Goal: Information Seeking & Learning: Understand process/instructions

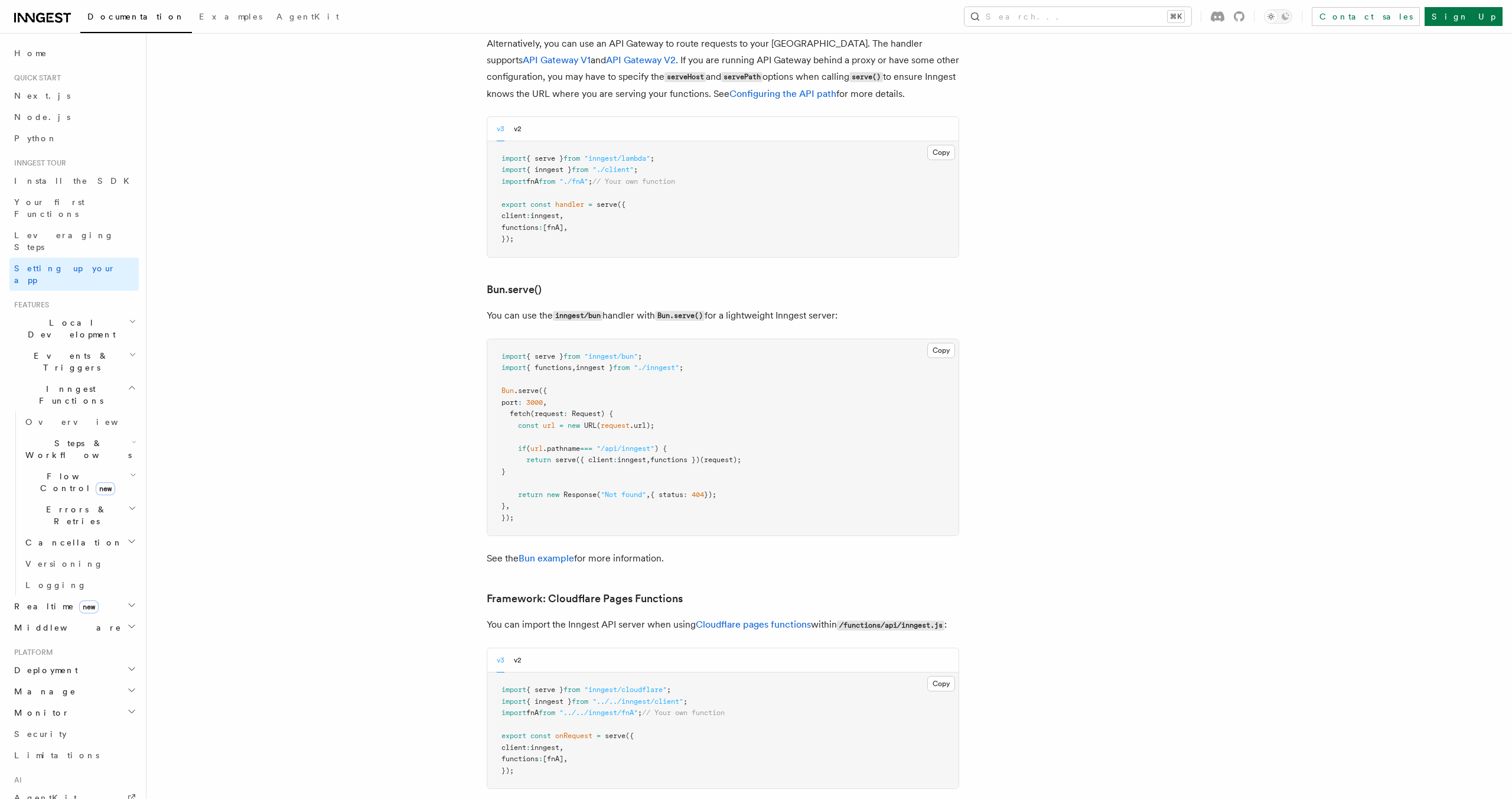
scroll to position [1331, 0]
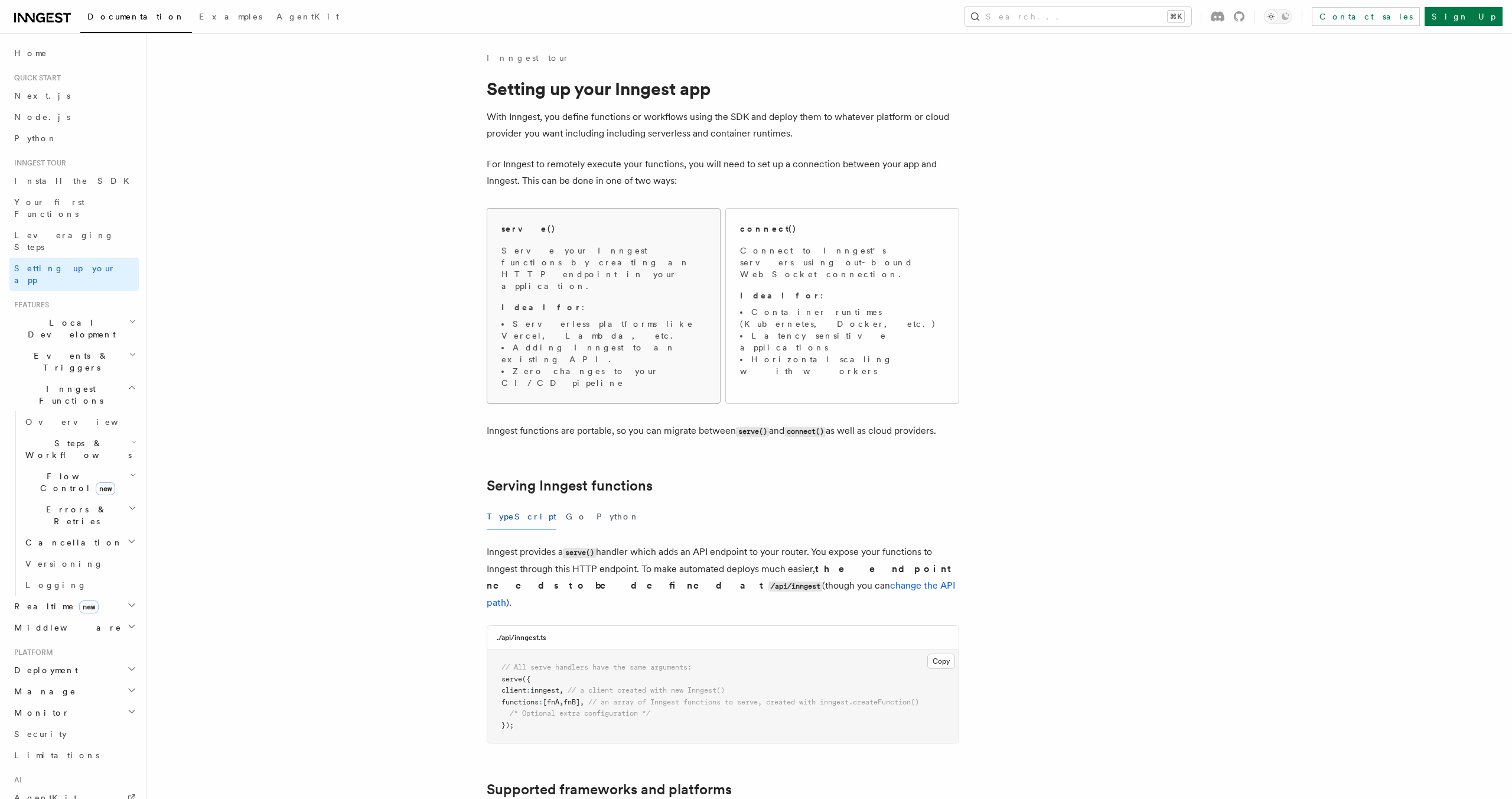
click at [680, 342] on li "Adding Inngest to an existing API." at bounding box center [604, 354] width 205 height 24
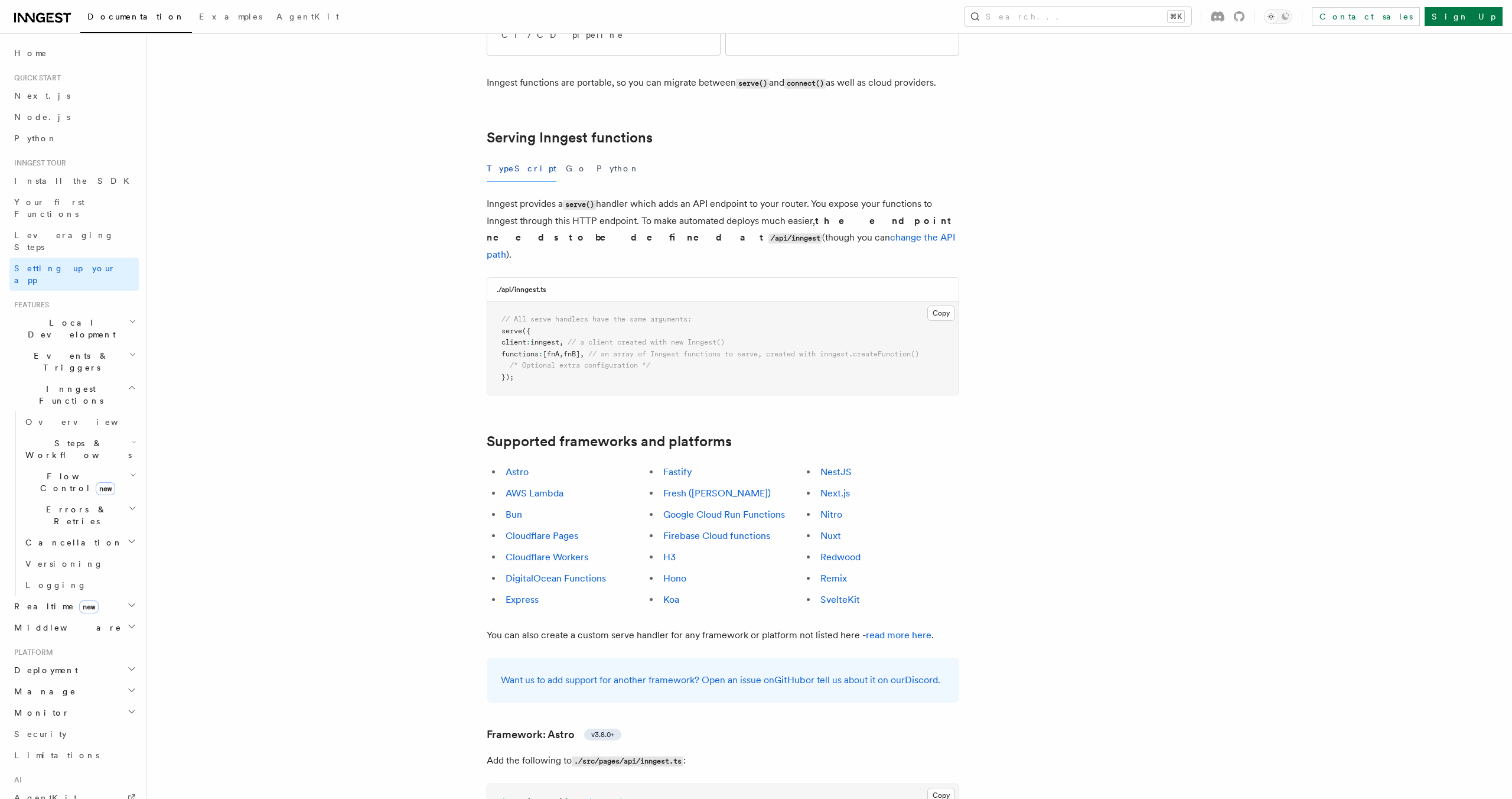
scroll to position [348, 0]
click at [678, 572] on link "Hono" at bounding box center [675, 578] width 23 height 11
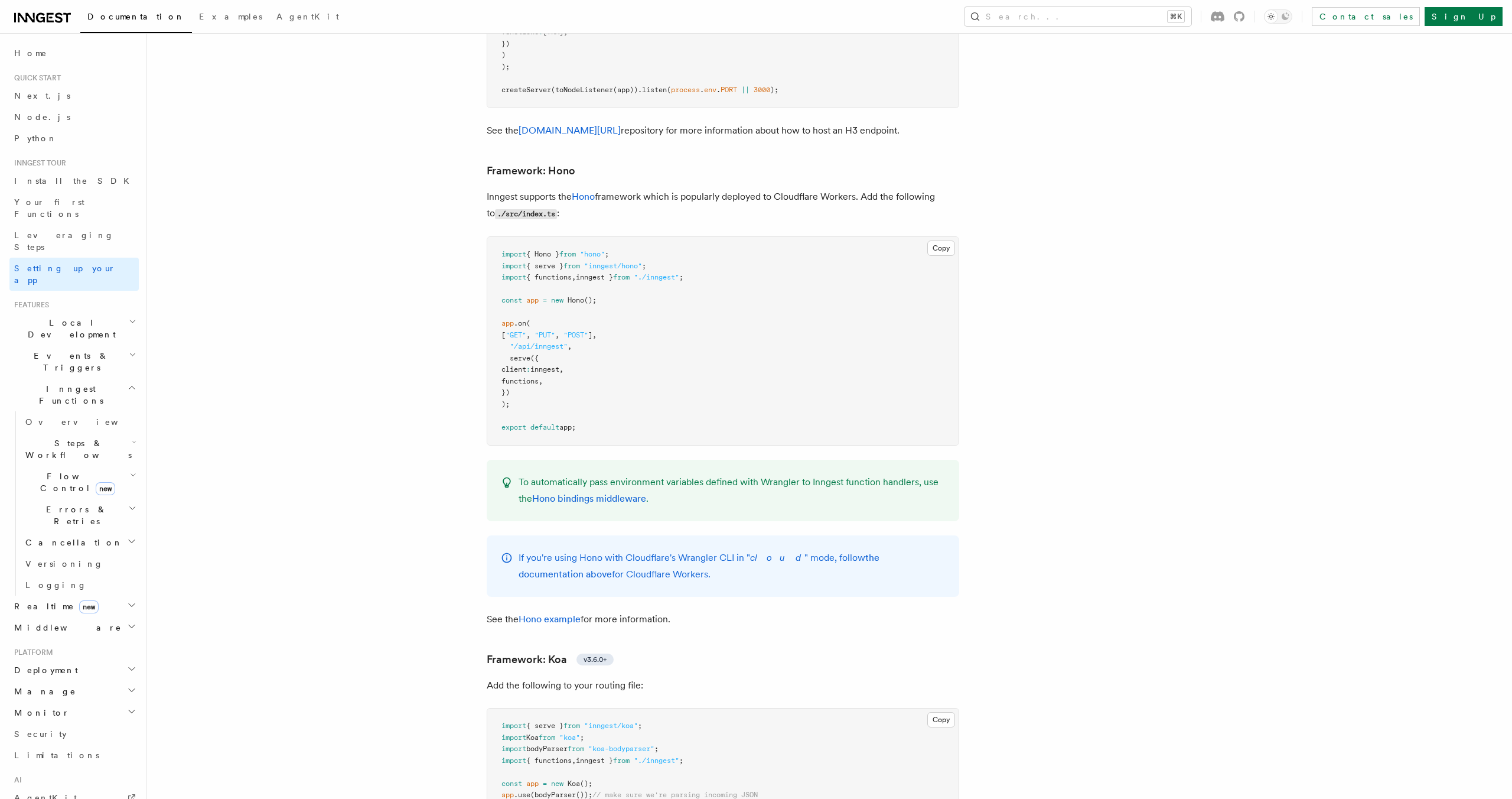
scroll to position [5645, 0]
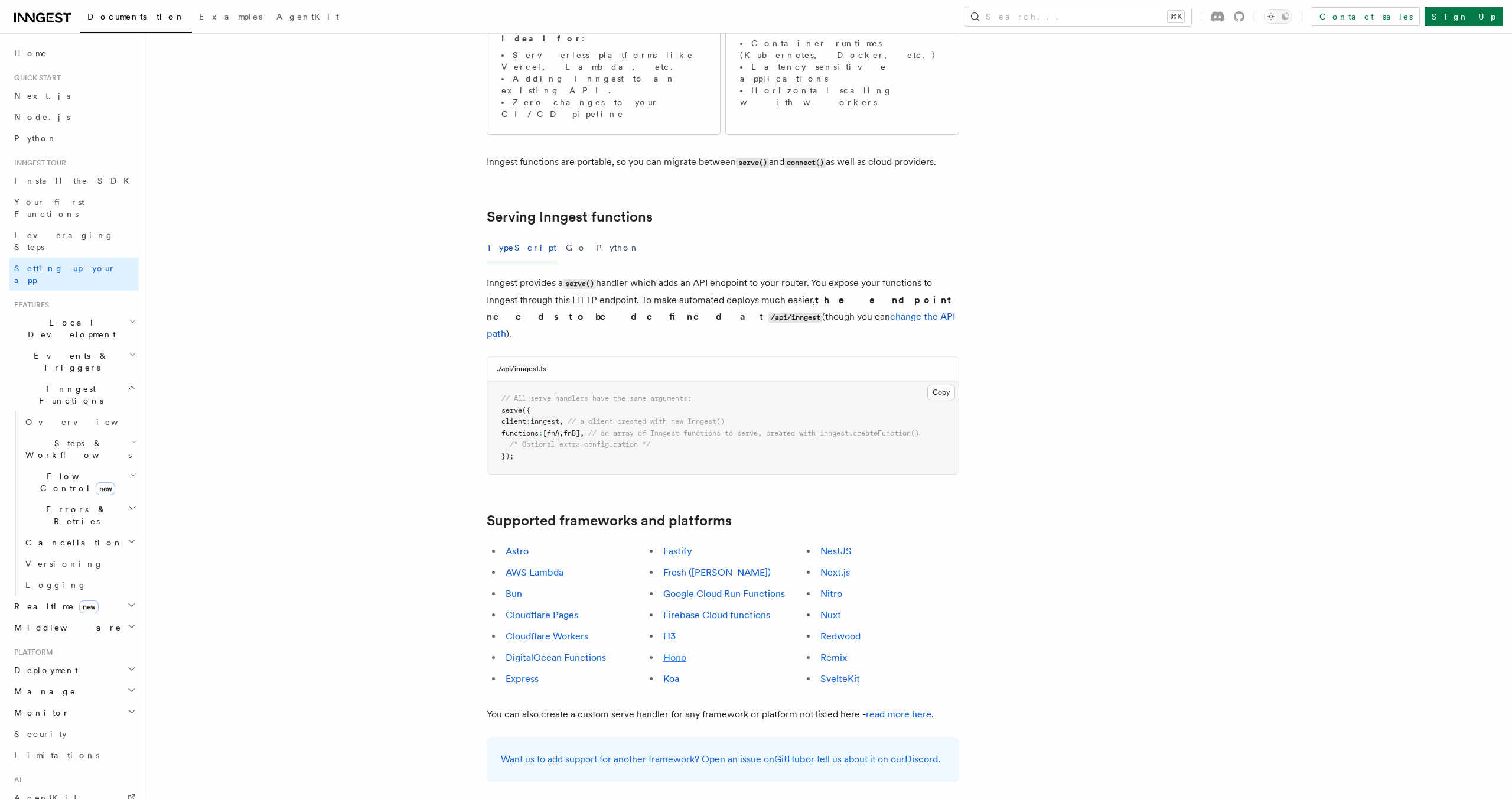
click at [672, 652] on link "Hono" at bounding box center [675, 657] width 23 height 11
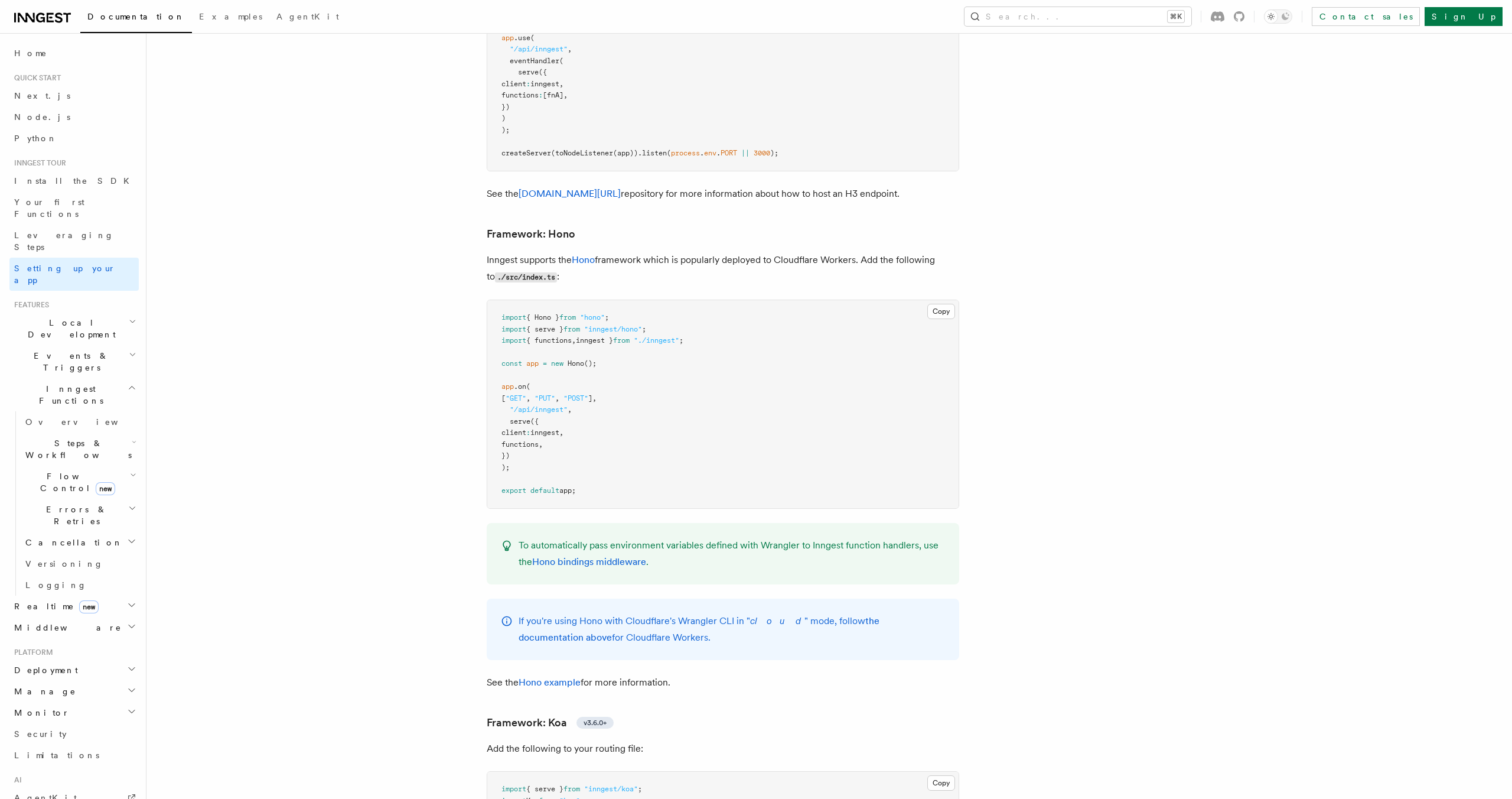
scroll to position [5601, 0]
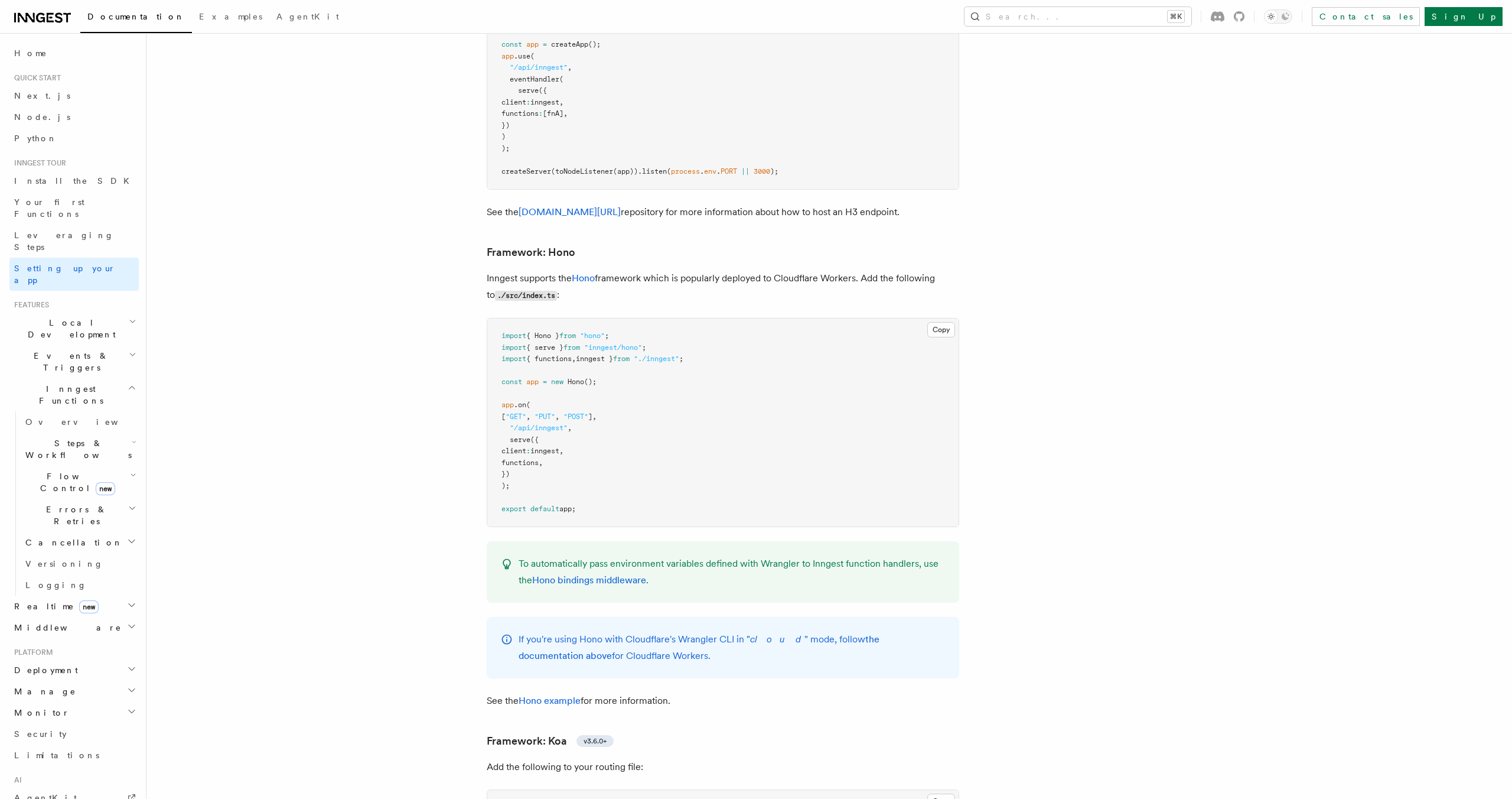
drag, startPoint x: 527, startPoint y: 374, endPoint x: 711, endPoint y: 372, distance: 184.0
click at [711, 372] on pre "import { Hono } from "hono" ; import { serve } from "inngest/hono" ; import { f…" at bounding box center [723, 422] width 472 height 208
copy span "[ "GET" , "PUT" , "POST" ] ,"
drag, startPoint x: 510, startPoint y: 385, endPoint x: 632, endPoint y: 385, distance: 122.0
click at [632, 385] on pre "import { Hono } from "hono" ; import { serve } from "inngest/hono" ; import { f…" at bounding box center [723, 422] width 472 height 208
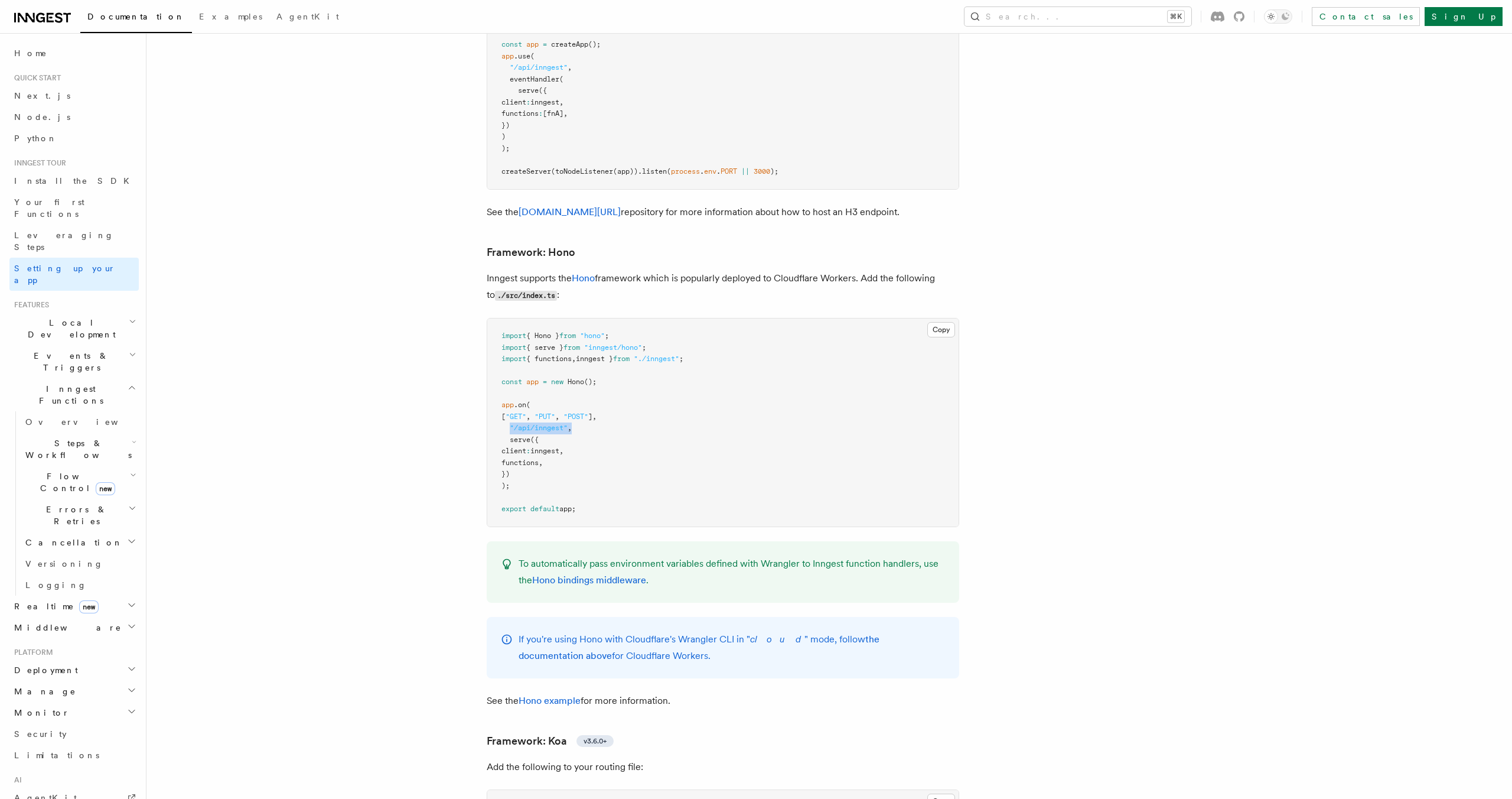
copy span ""/api/inngest" ,"
click at [559, 447] on span "inngest" at bounding box center [545, 451] width 29 height 8
click at [625, 428] on pre "import { Hono } from "hono" ; import { serve } from "inngest/hono" ; import { f…" at bounding box center [723, 422] width 472 height 208
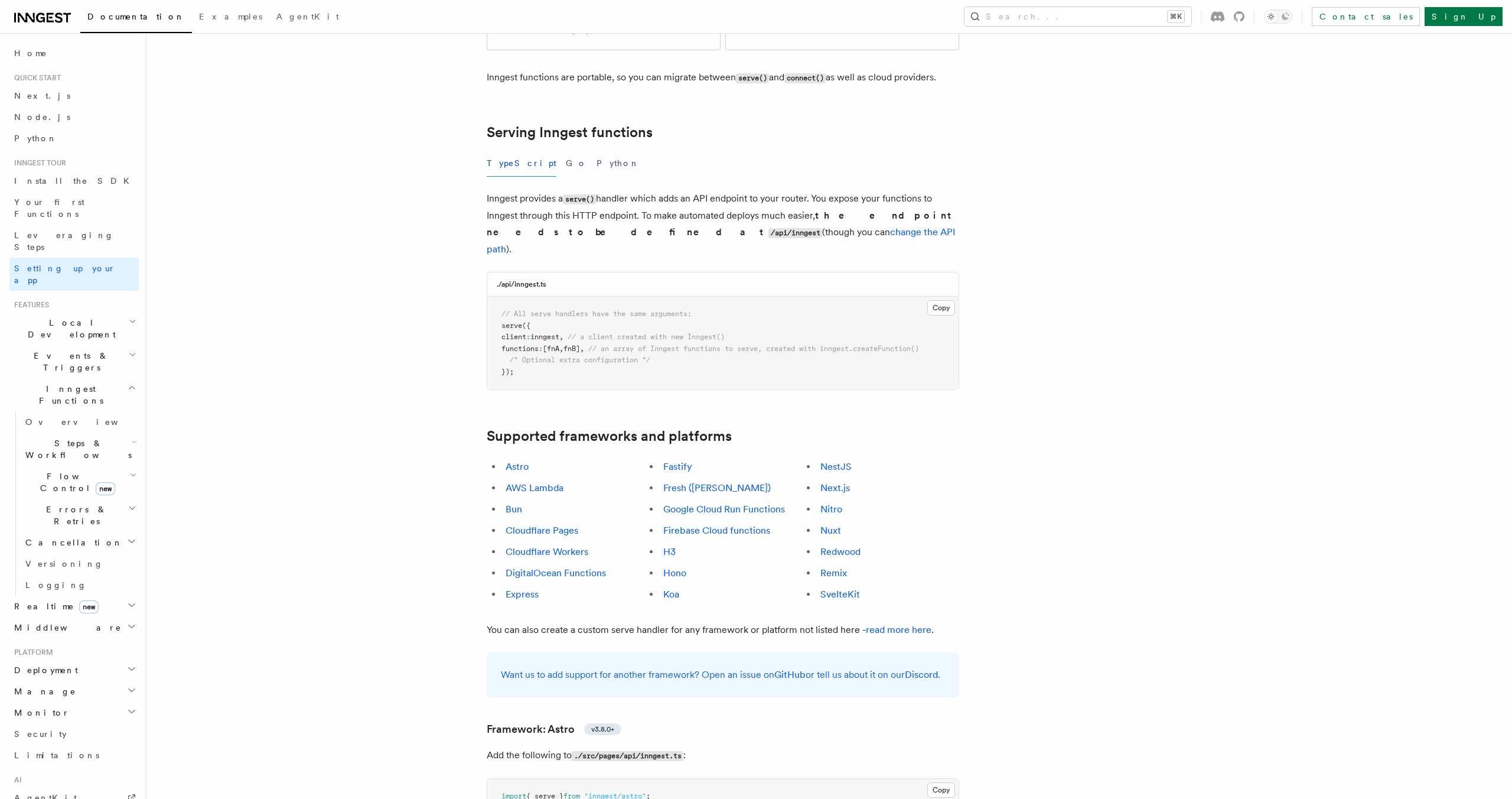
scroll to position [366, 0]
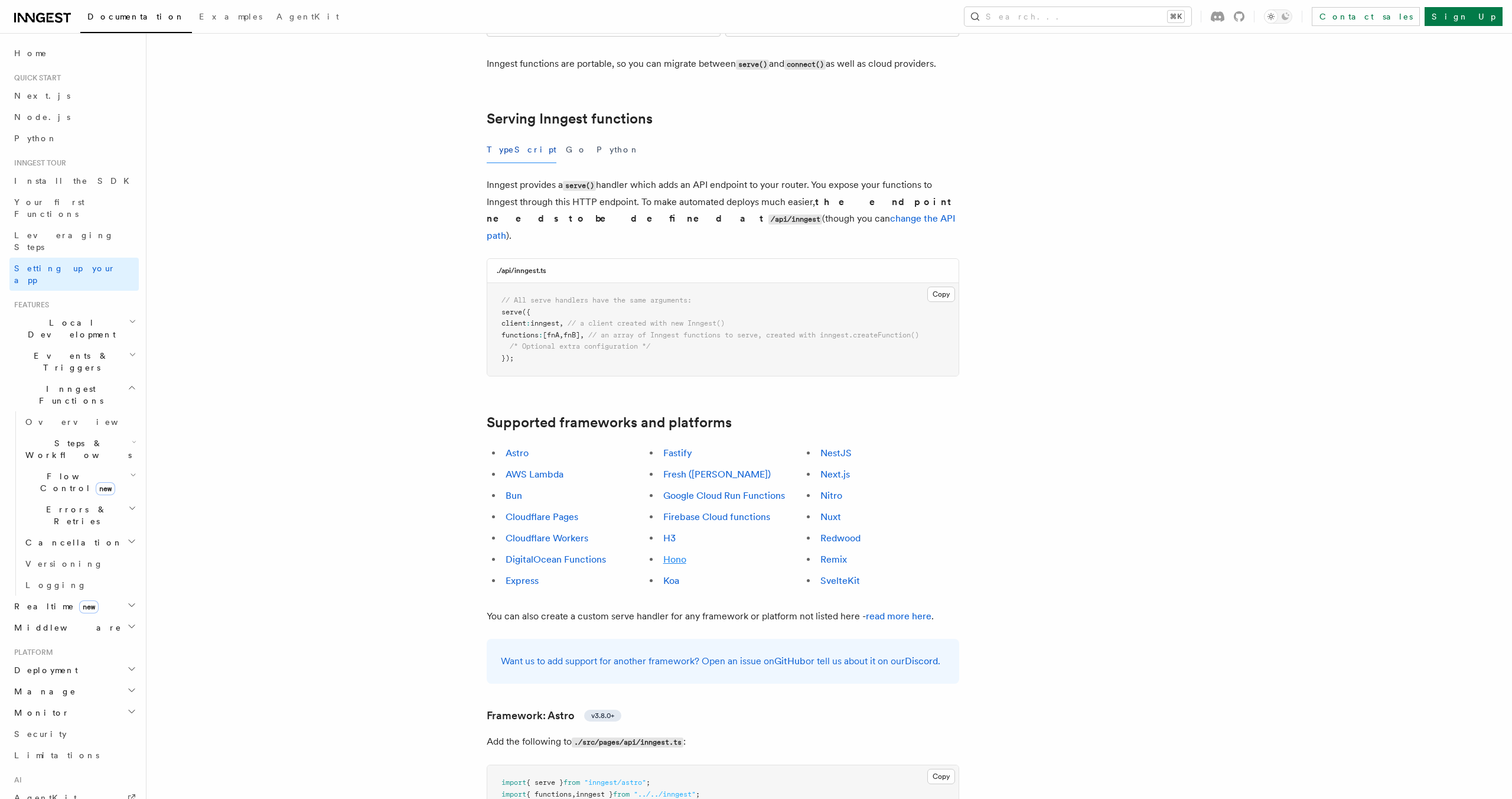
click at [679, 554] on link "Hono" at bounding box center [675, 559] width 23 height 11
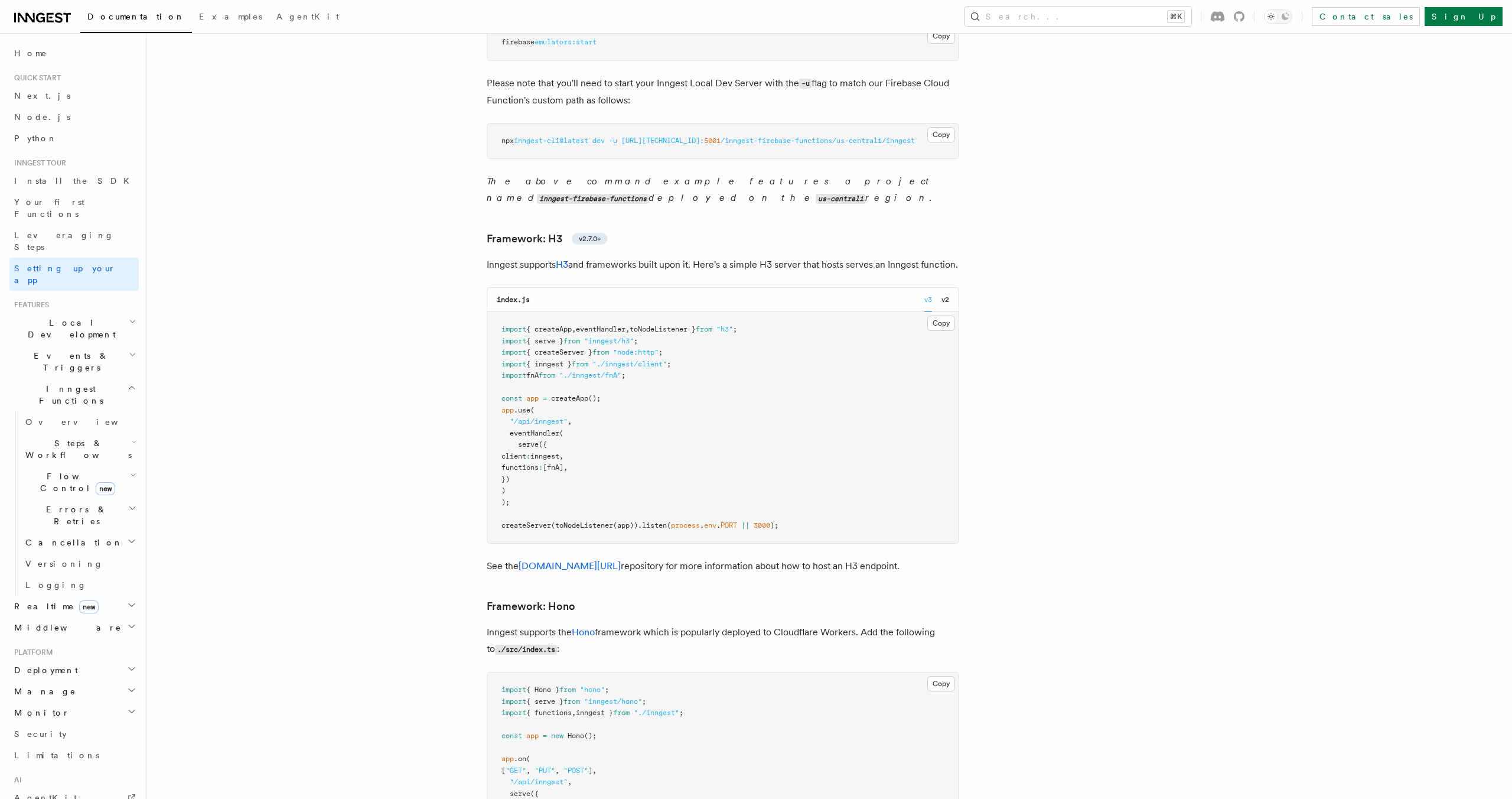
scroll to position [5744, 0]
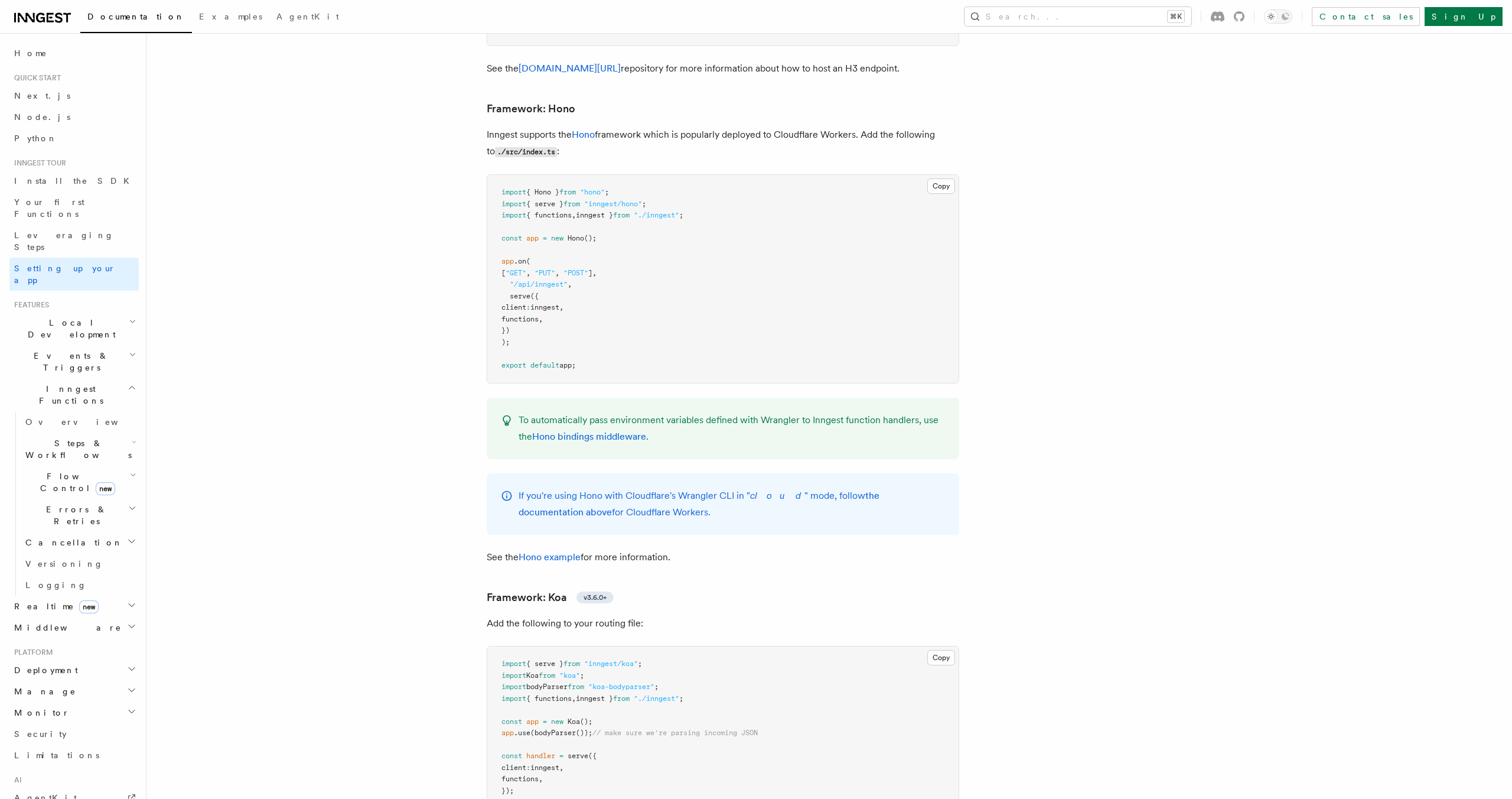
click at [539, 315] on span "functions" at bounding box center [520, 319] width 37 height 8
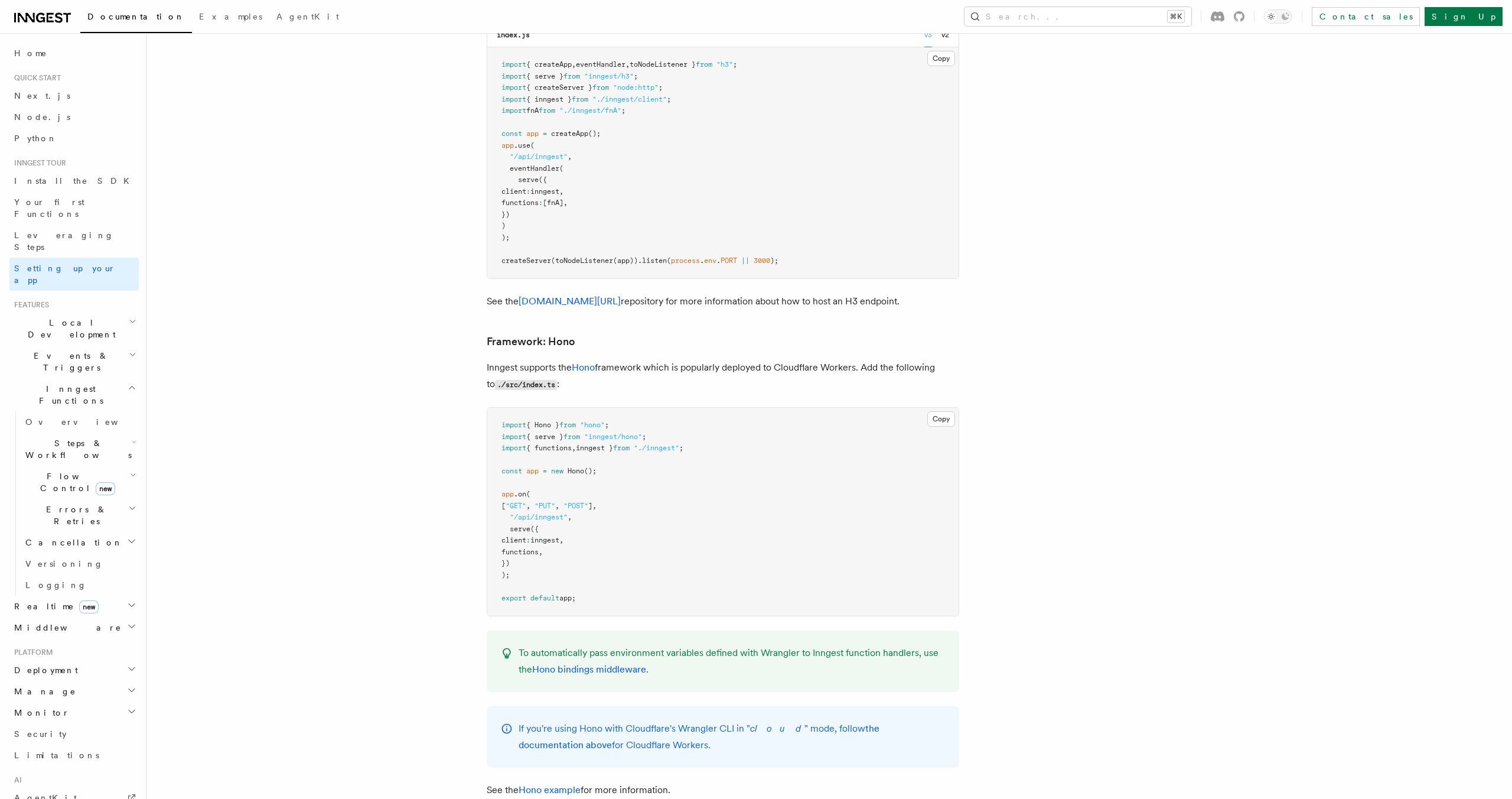
scroll to position [5522, 0]
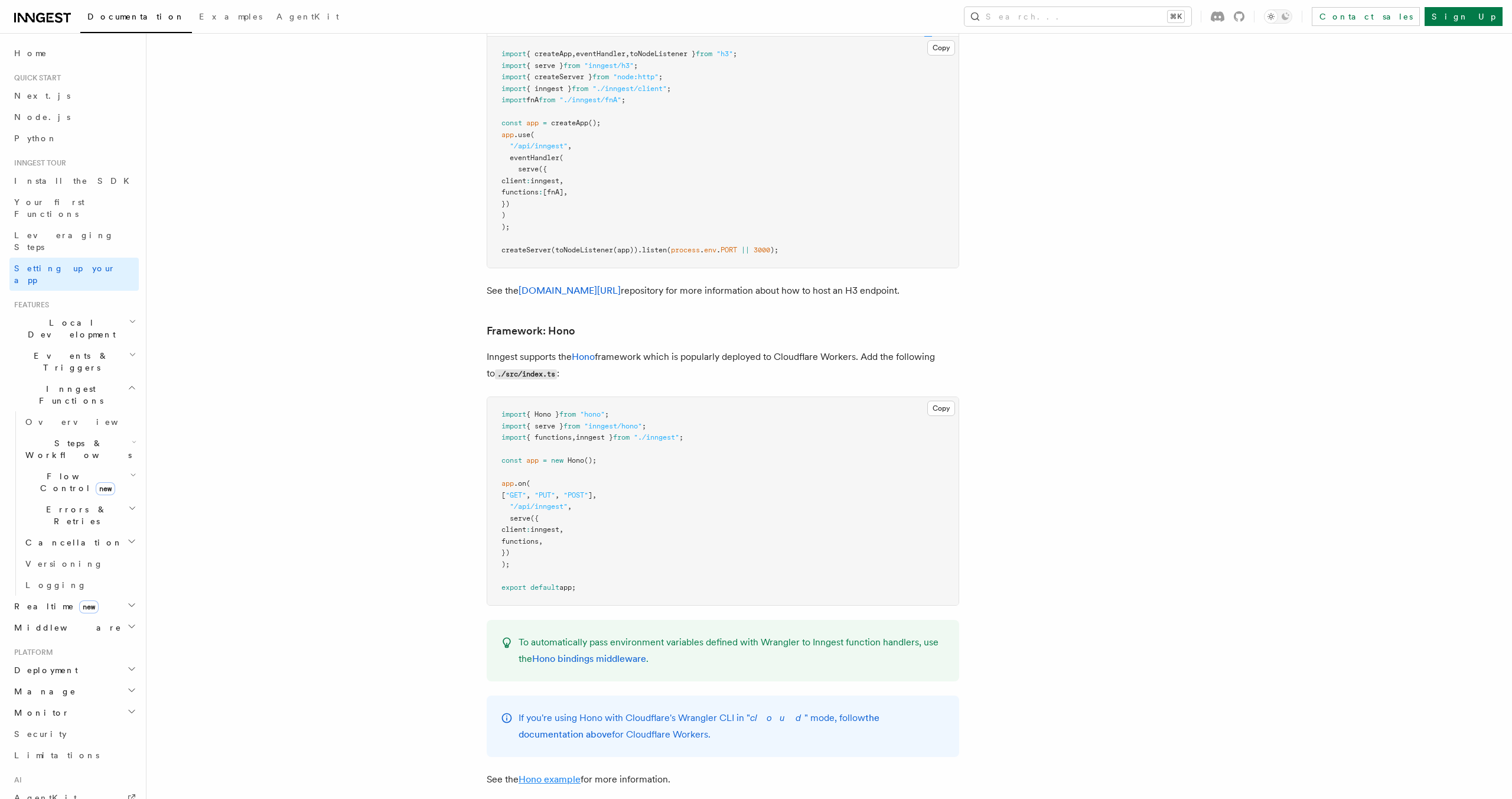
click at [565, 774] on link "Hono example" at bounding box center [550, 779] width 62 height 11
